Goal: Information Seeking & Learning: Learn about a topic

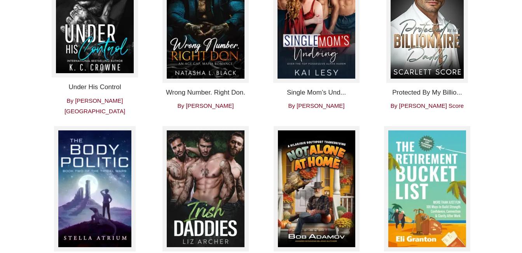
scroll to position [348, 0]
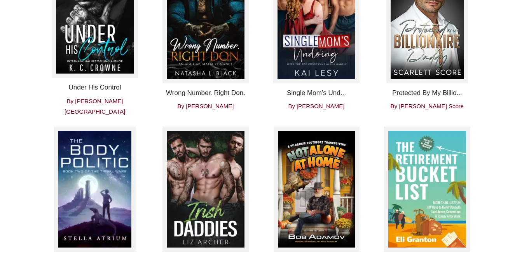
click at [194, 103] on span "By Natasha L. Black" at bounding box center [205, 106] width 56 height 7
click at [197, 103] on span "By Natasha L. Black" at bounding box center [205, 106] width 56 height 7
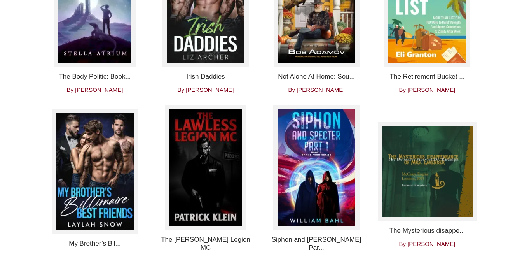
scroll to position [540, 0]
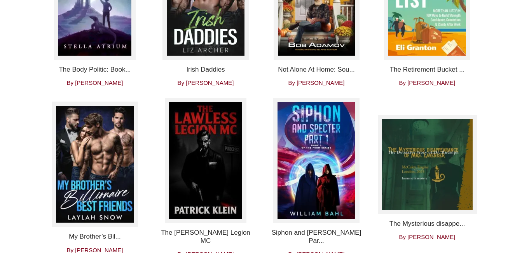
click at [322, 79] on span "By Bob Adamov" at bounding box center [316, 82] width 56 height 7
click at [320, 79] on span "By Bob Adamov" at bounding box center [316, 82] width 56 height 7
click at [318, 79] on span "By Bob Adamov" at bounding box center [316, 82] width 56 height 7
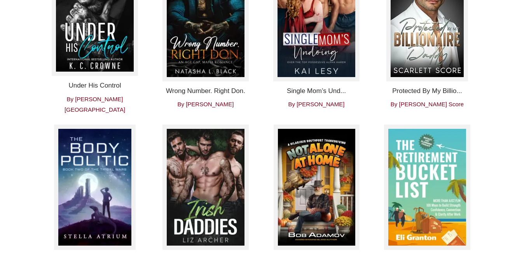
scroll to position [350, 0]
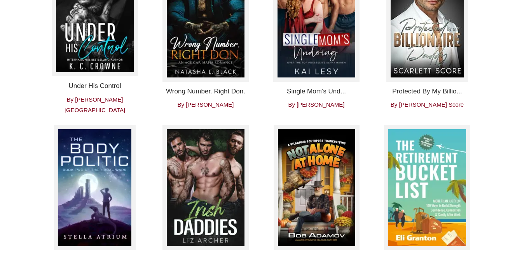
click at [312, 101] on span "By Kai Lesy" at bounding box center [316, 104] width 56 height 7
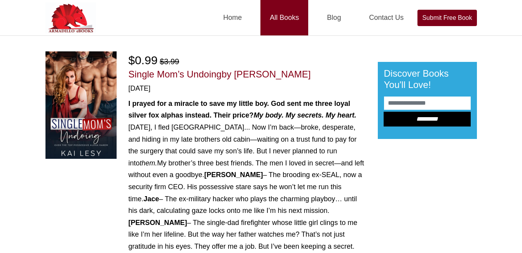
click at [278, 24] on link "All Books" at bounding box center [284, 17] width 48 height 35
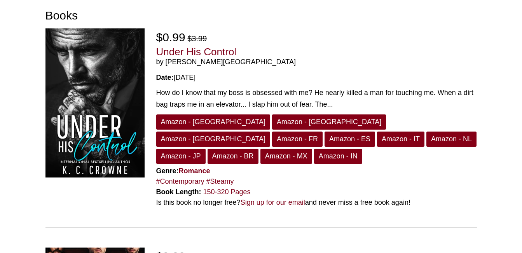
scroll to position [42, 0]
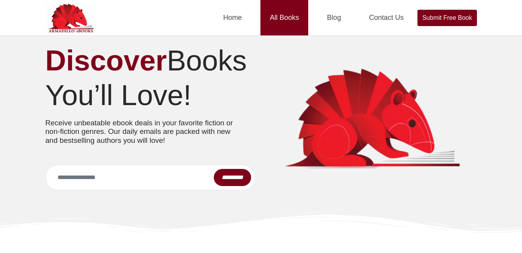
click at [294, 22] on link "All Books" at bounding box center [284, 17] width 48 height 35
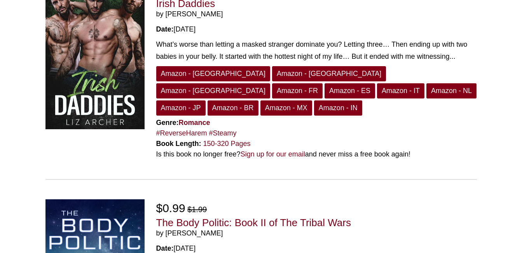
scroll to position [944, 0]
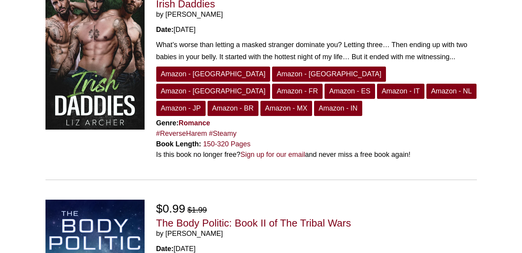
click at [185, 229] on span "by [PERSON_NAME]" at bounding box center [316, 233] width 321 height 9
click at [185, 217] on link "The Body Politic: Book II of The Tribal Wars" at bounding box center [253, 223] width 195 height 12
click at [198, 217] on link "The Body Politic: Book II of The Tribal Wars" at bounding box center [253, 223] width 195 height 12
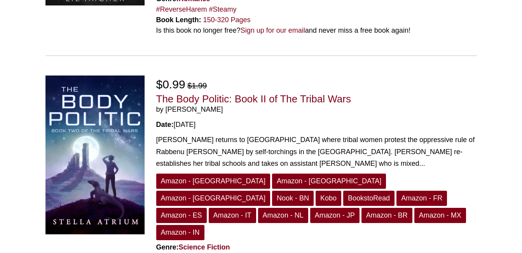
scroll to position [1073, 0]
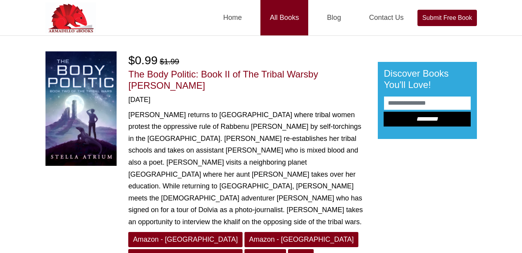
click at [283, 12] on link "All Books" at bounding box center [284, 17] width 48 height 35
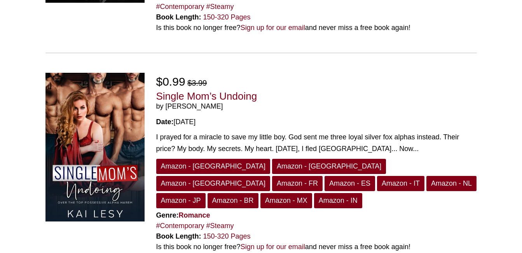
scroll to position [220, 0]
